Goal: Information Seeking & Learning: Find specific page/section

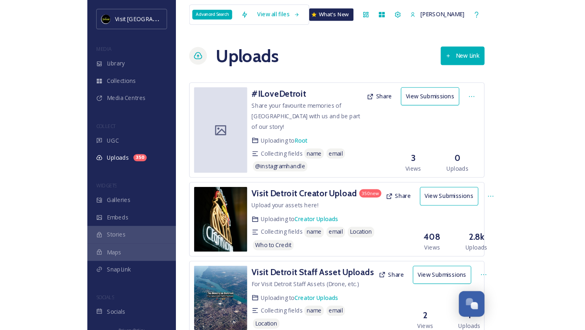
scroll to position [1306, 0]
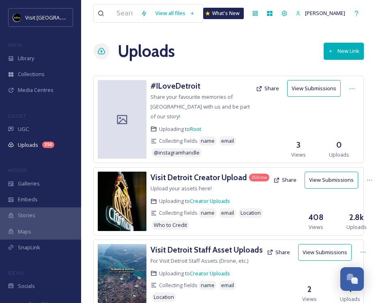
click at [101, 35] on div "View all files What's New Rebecca Blanton Uploads New Link #ILoveDetroit Share …" at bounding box center [228, 247] width 295 height 495
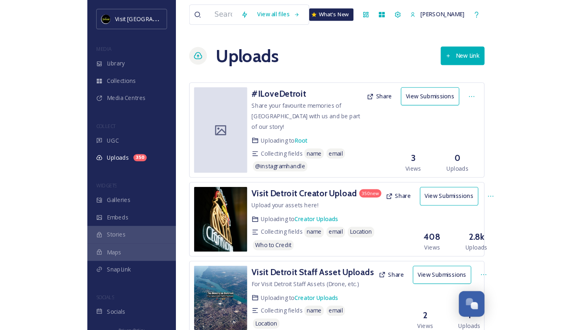
scroll to position [1293, 0]
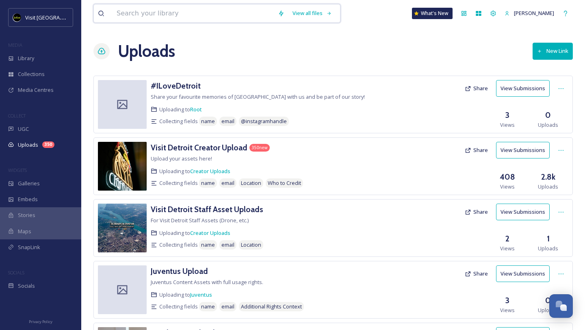
click at [158, 20] on input at bounding box center [192, 13] width 161 height 18
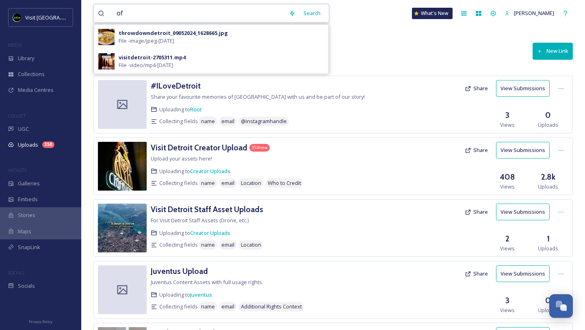
type input "o"
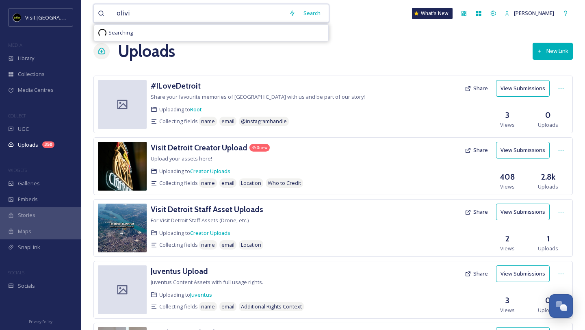
type input "olivia"
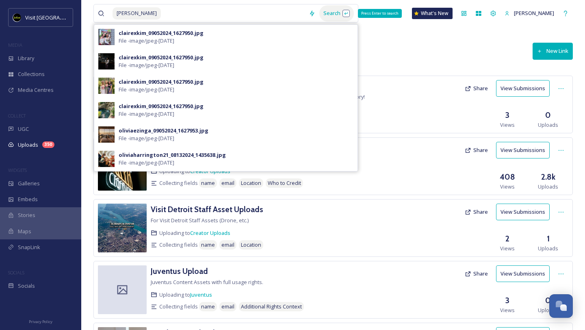
click at [319, 18] on div "Search Press Enter to search" at bounding box center [336, 13] width 35 height 16
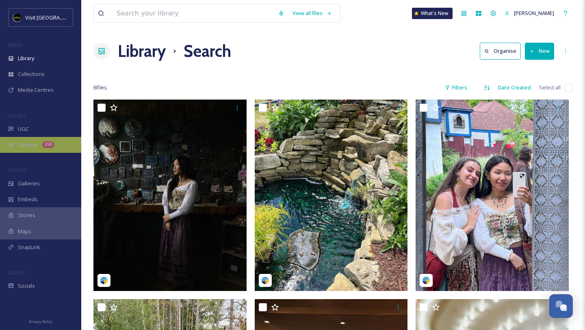
click at [48, 140] on div "Uploads 350" at bounding box center [40, 145] width 81 height 16
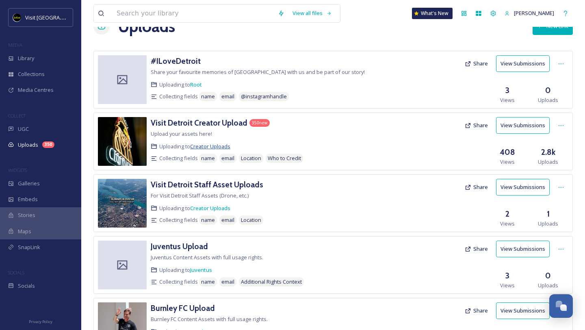
scroll to position [75, 0]
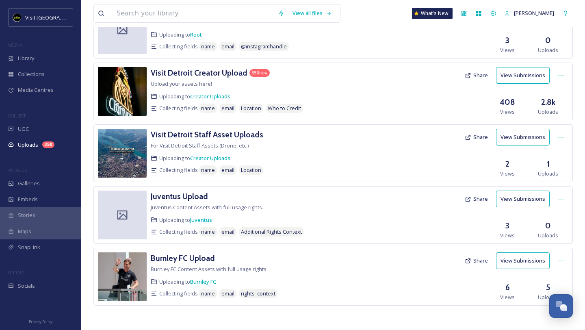
click at [376, 77] on button "View Submissions" at bounding box center [523, 75] width 54 height 17
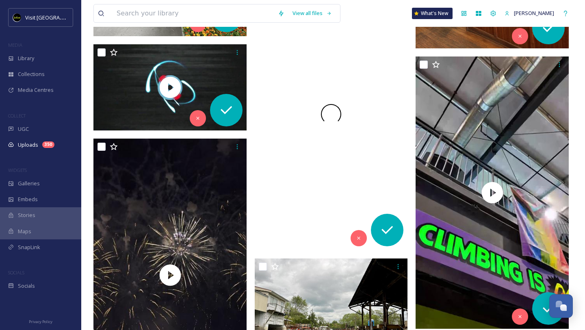
scroll to position [17686, 0]
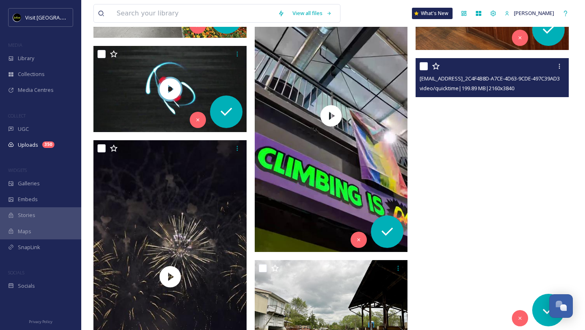
click at [473, 110] on video "ext_1748709098.120297_oliviadthomas.odt@gmail.com-copy_2C4F4B8D-A7CE-4D63-9CDE-…" at bounding box center [491, 194] width 153 height 272
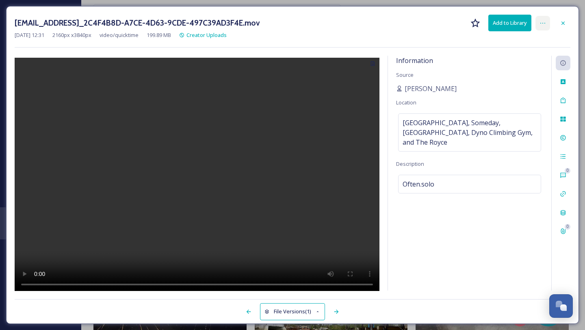
click at [545, 26] on div at bounding box center [542, 23] width 15 height 15
click at [397, 35] on div "[DATE] 12:31 2160 px x 3840 px video/quicktime 199.89 MB Creator Uploads" at bounding box center [293, 35] width 556 height 8
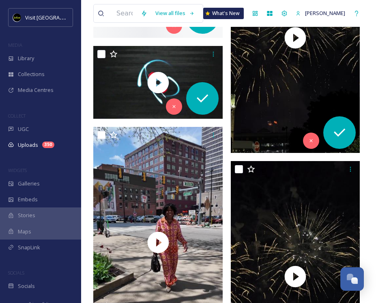
scroll to position [1298, 0]
